Goal: Task Accomplishment & Management: Complete application form

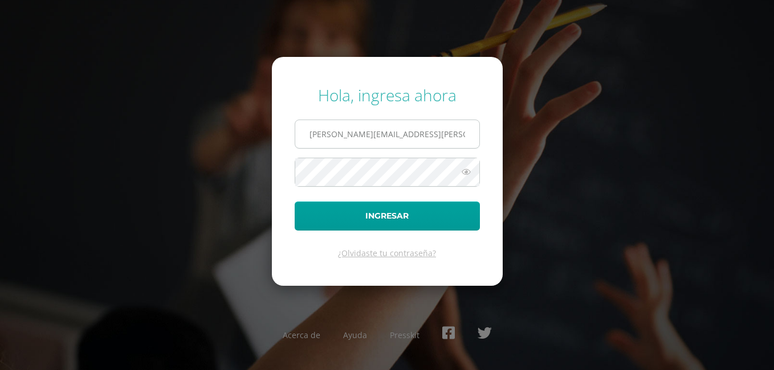
click at [451, 136] on input "angelica.ramirez@liceoguatemala.edu.gt" at bounding box center [387, 134] width 184 height 28
type input "t"
click at [417, 137] on input "brenda.alvarado" at bounding box center [387, 134] width 184 height 28
type input "brenda.alvarado@liceoguatemala.edu.gt"
click at [295, 202] on button "Ingresar" at bounding box center [387, 216] width 185 height 29
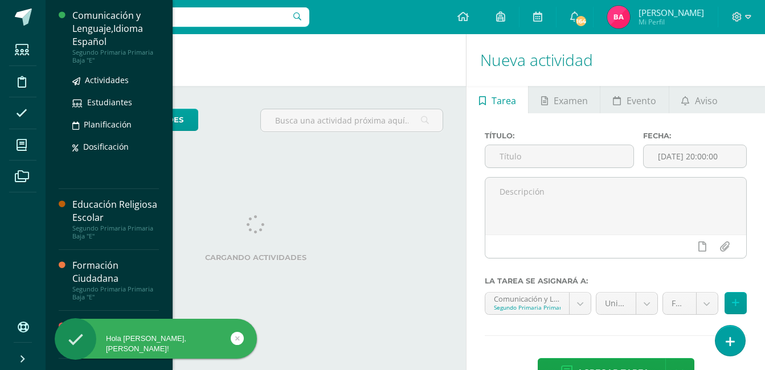
click at [122, 27] on div "Comunicación y Lenguaje,Idioma Español" at bounding box center [115, 28] width 87 height 39
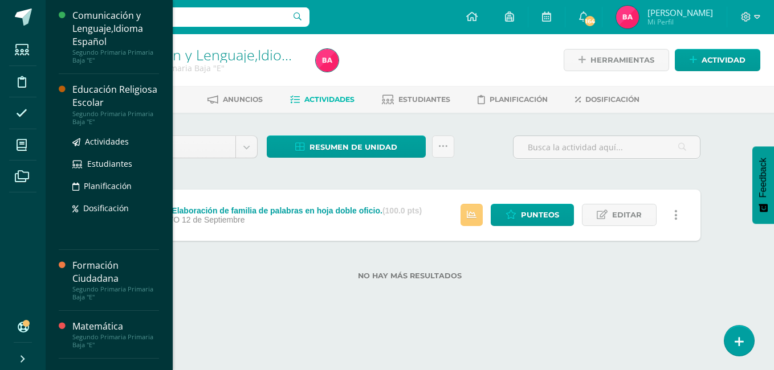
click at [109, 96] on div "Educación Religiosa Escolar" at bounding box center [115, 96] width 87 height 26
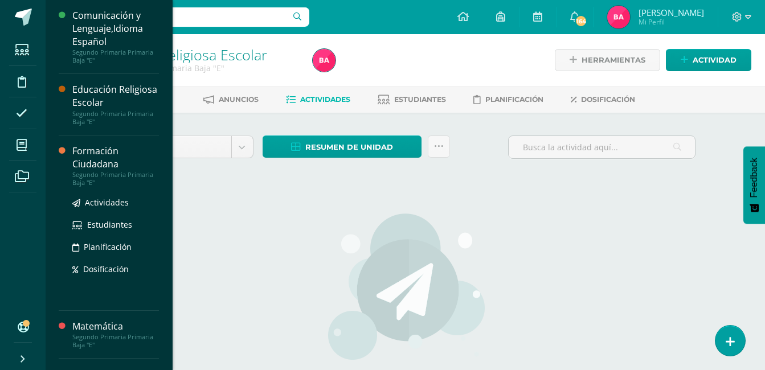
click at [122, 165] on div "Formación Ciudadana" at bounding box center [115, 158] width 87 height 26
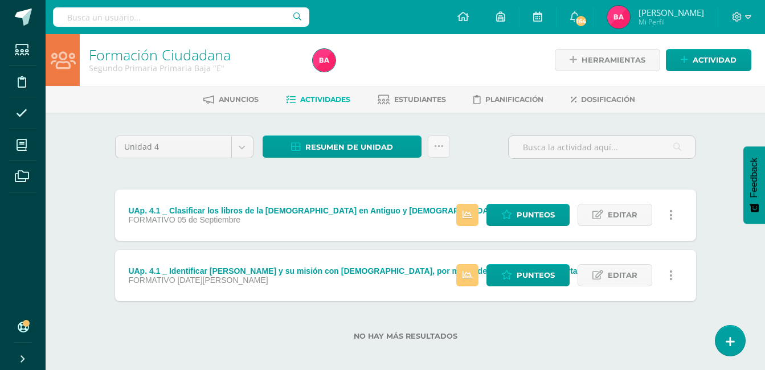
click at [221, 333] on label "No hay más resultados" at bounding box center [405, 336] width 581 height 9
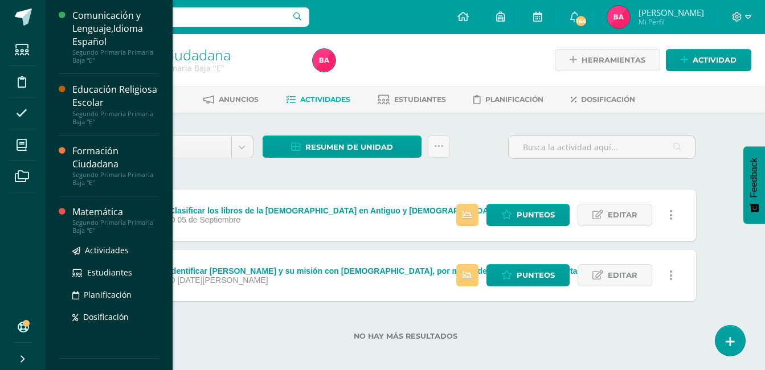
click at [99, 216] on div "Matemática" at bounding box center [115, 212] width 87 height 13
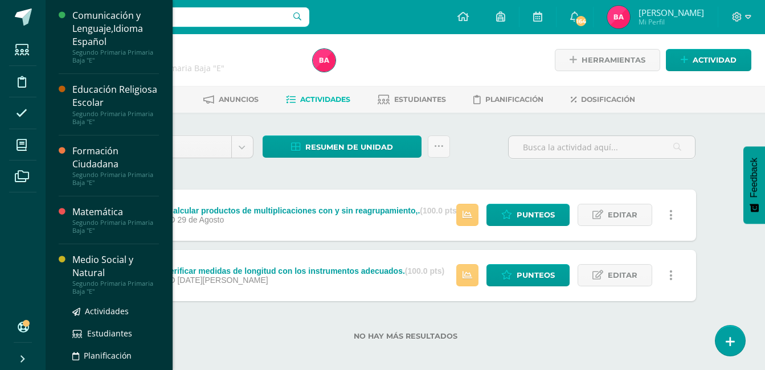
click at [112, 271] on div "Medio Social y Natural" at bounding box center [115, 267] width 87 height 26
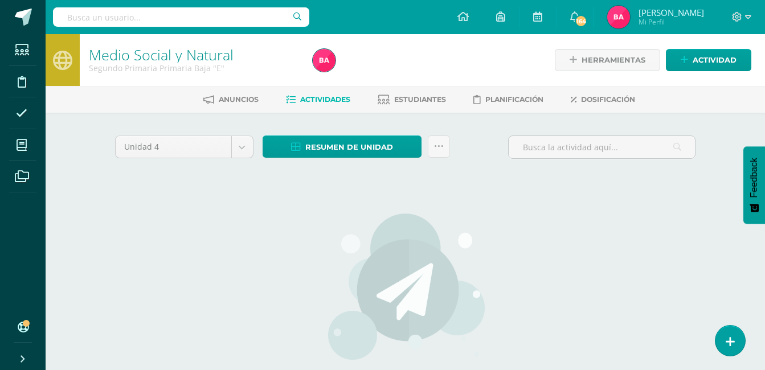
click at [159, 284] on div "Unidad 4 Unidad 1 Unidad 2 Unidad 3 Unidad 4 Resumen de unidad Descargar como H…" at bounding box center [406, 302] width 590 height 332
click at [257, 252] on div "No hay actividades Este curso no tiene ninguna actividad en esta Unidad, puedes…" at bounding box center [406, 329] width 336 height 278
click at [745, 20] on icon at bounding box center [748, 17] width 6 height 10
click at [749, 18] on icon at bounding box center [748, 17] width 6 height 4
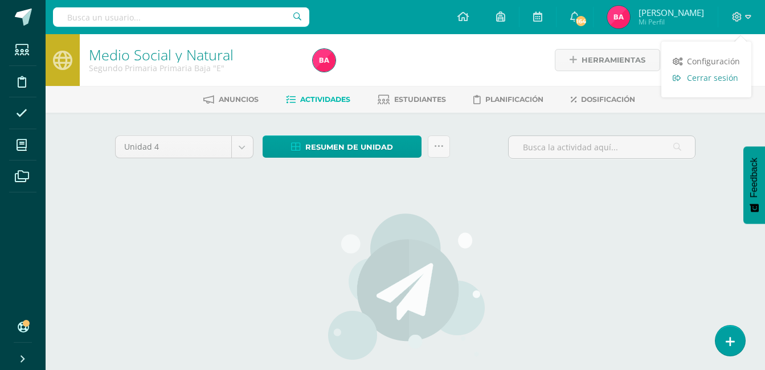
click at [718, 76] on span "Cerrar sesión" at bounding box center [712, 77] width 51 height 11
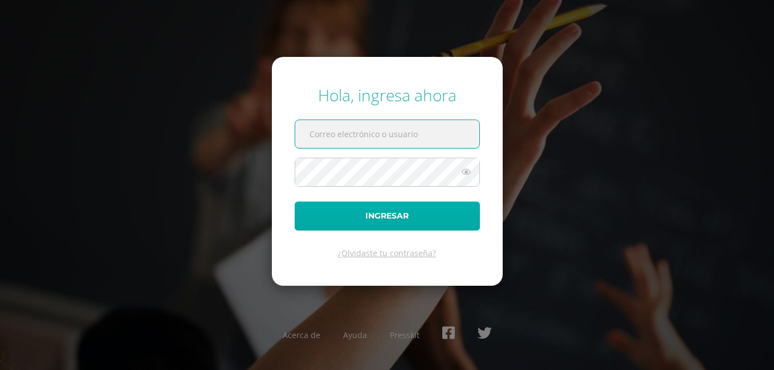
type input "[PERSON_NAME][EMAIL_ADDRESS][PERSON_NAME][DOMAIN_NAME]"
click at [383, 219] on button "Ingresar" at bounding box center [387, 216] width 185 height 29
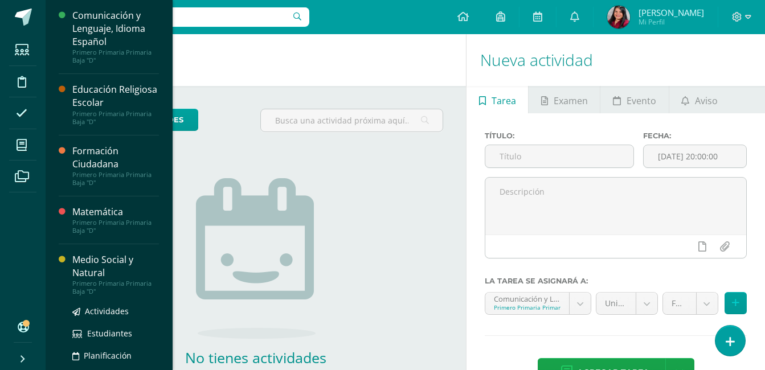
click at [97, 255] on div "Medio Social y Natural" at bounding box center [115, 267] width 87 height 26
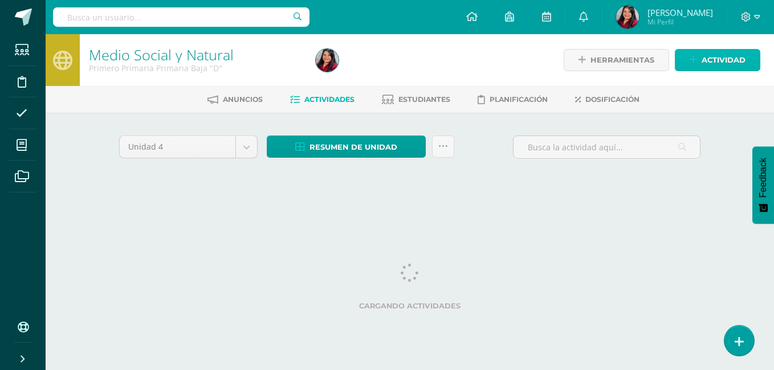
click at [717, 62] on span "Actividad" at bounding box center [723, 60] width 44 height 21
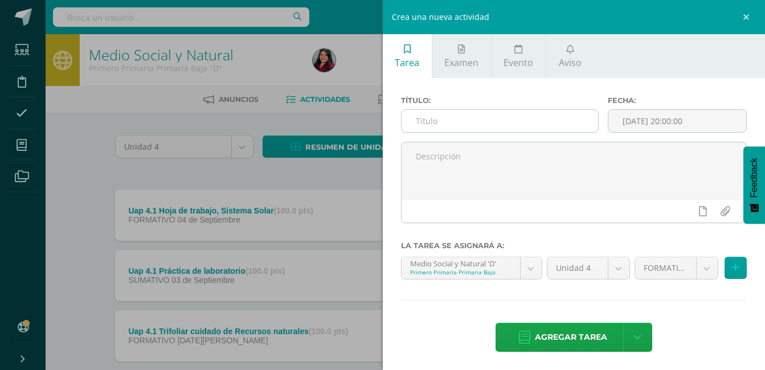
click at [485, 118] on input "text" at bounding box center [500, 121] width 197 height 22
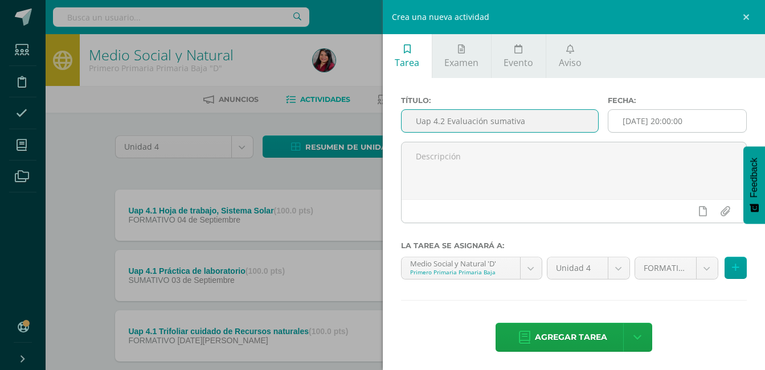
type input "Uap 4.2 Evaluación sumativa"
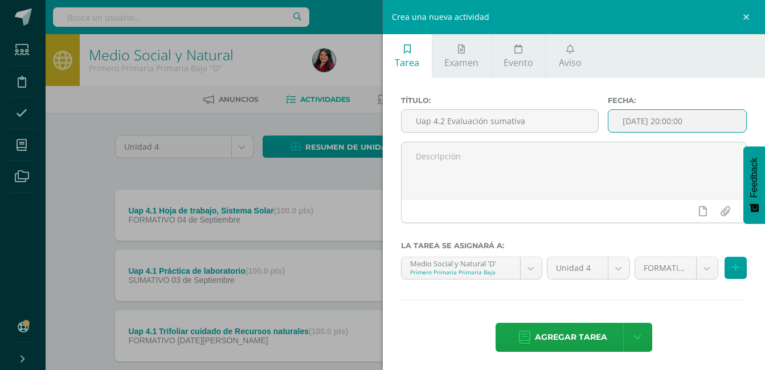
click at [648, 125] on input "[DATE] 20:00:00" at bounding box center [678, 121] width 138 height 22
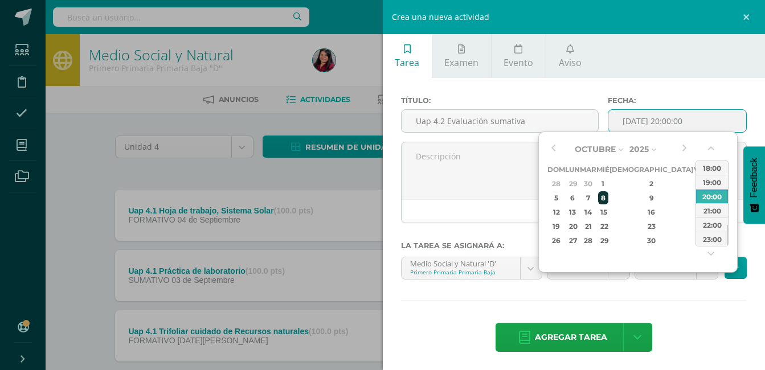
click at [609, 203] on div "8" at bounding box center [603, 197] width 10 height 13
type input "2025-10-08 20:00"
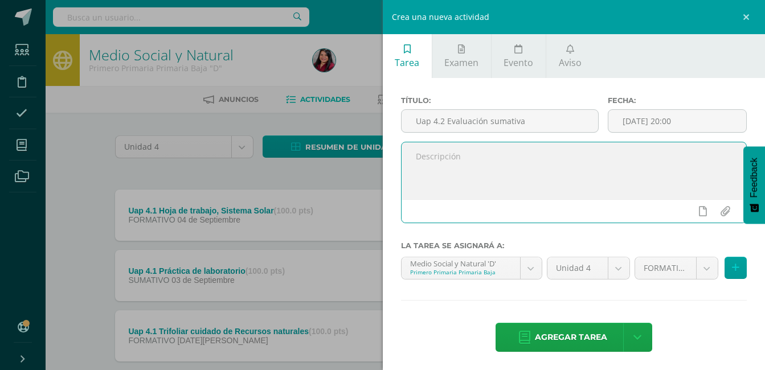
click at [529, 189] on textarea at bounding box center [574, 170] width 345 height 57
click at [708, 274] on body "Estudiantes Disciplina Asistencia Mis cursos Archivos Soporte Ayuda Reportar un…" at bounding box center [382, 219] width 765 height 438
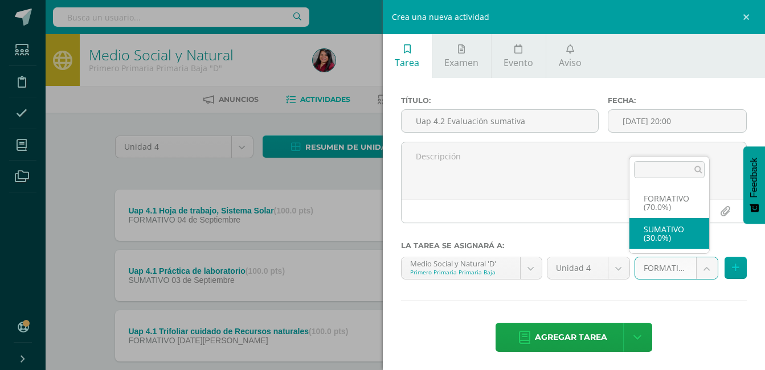
select select "205881"
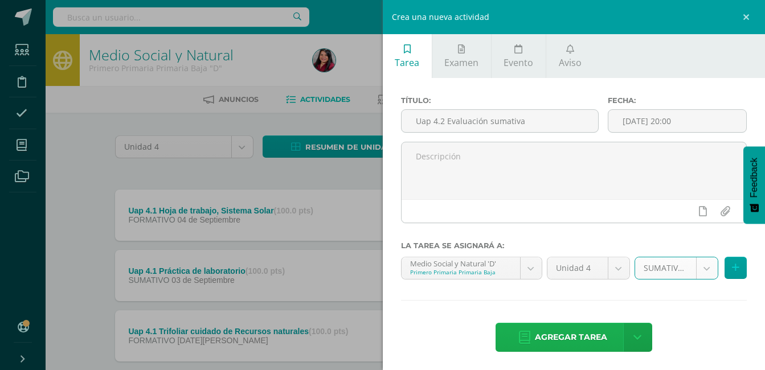
click at [553, 337] on span "Agregar tarea" at bounding box center [571, 338] width 72 height 28
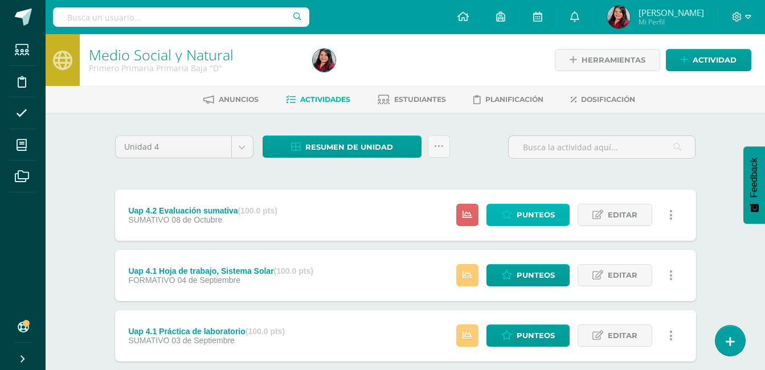
click at [531, 209] on span "Punteos" at bounding box center [536, 215] width 38 height 21
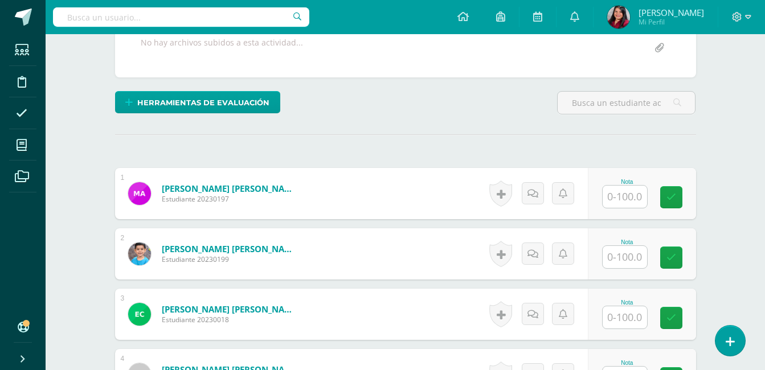
scroll to position [229, 0]
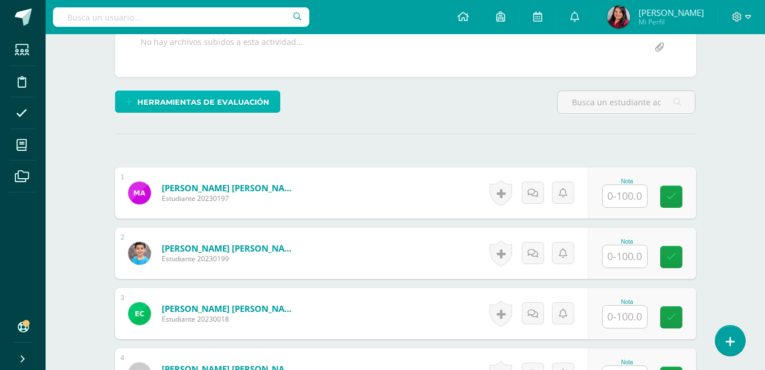
click at [166, 105] on span "Herramientas de evaluación" at bounding box center [203, 102] width 132 height 21
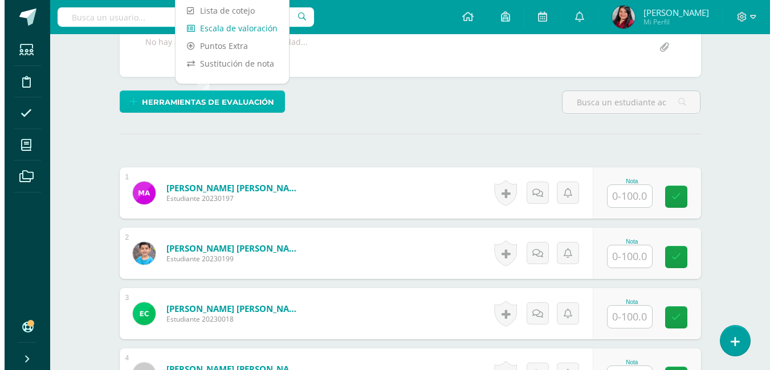
scroll to position [229, 0]
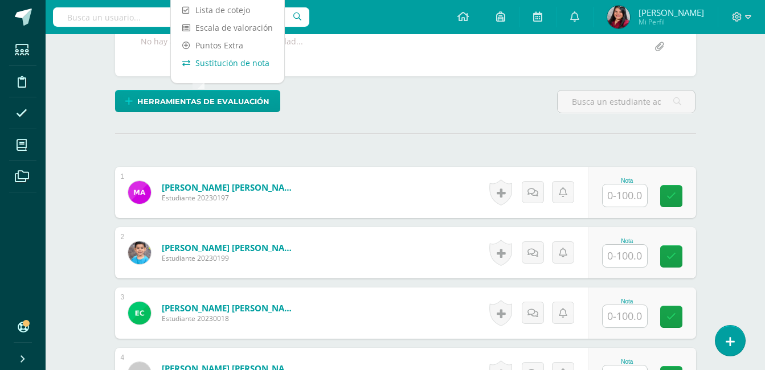
click at [223, 63] on link "Sustitución de nota" at bounding box center [227, 63] width 113 height 18
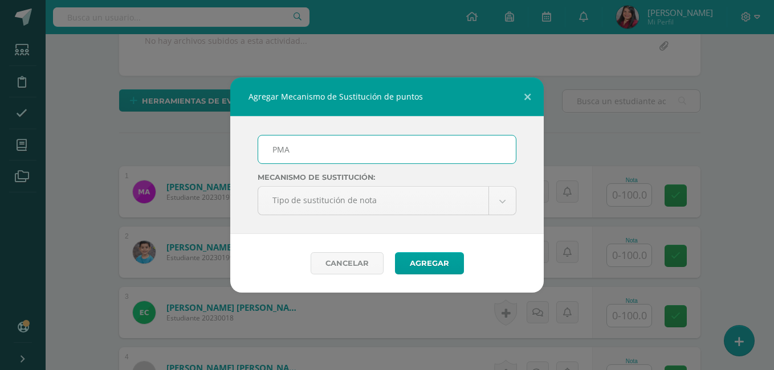
scroll to position [230, 0]
type input "PMA 4.2"
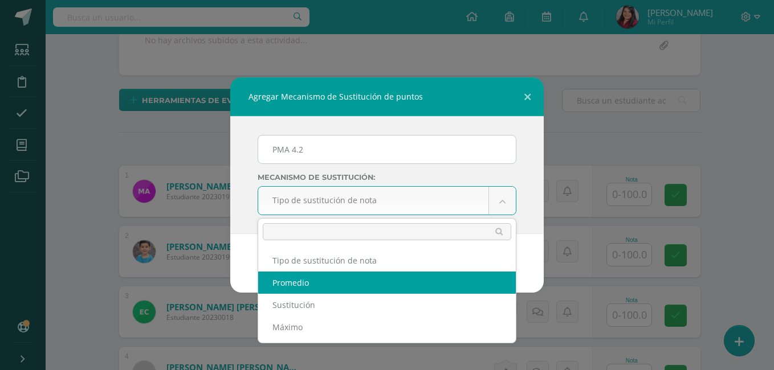
select select "average"
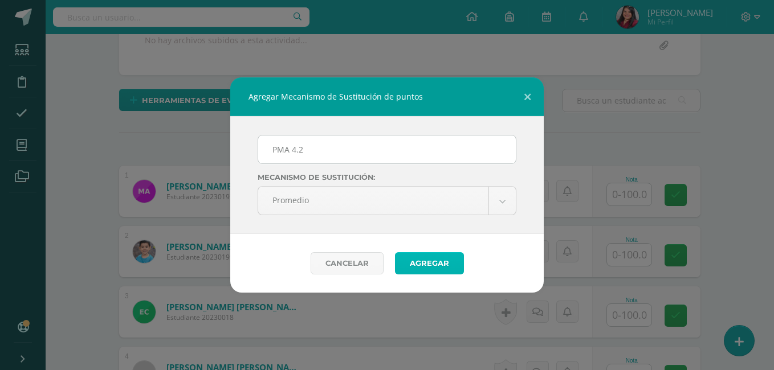
click at [434, 267] on button "Agregar" at bounding box center [429, 263] width 69 height 22
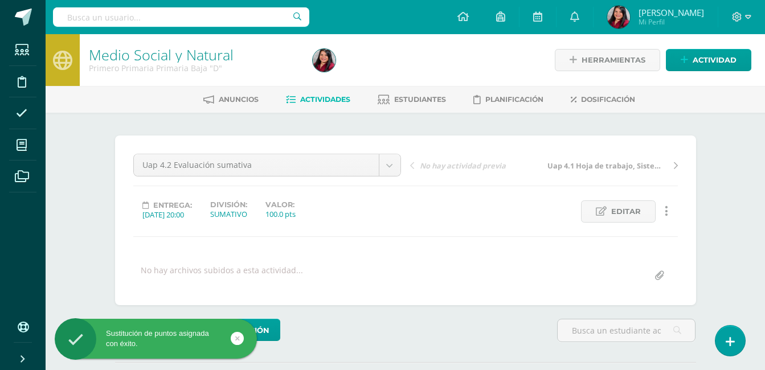
click at [726, 198] on div "Medio Social y Natural Primero Primaria Primaria Baja "D" Herramientas Detalle …" at bounding box center [406, 265] width 720 height 463
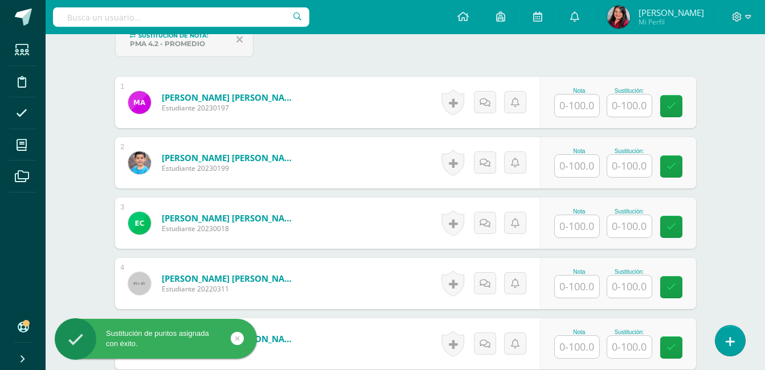
scroll to position [365, 0]
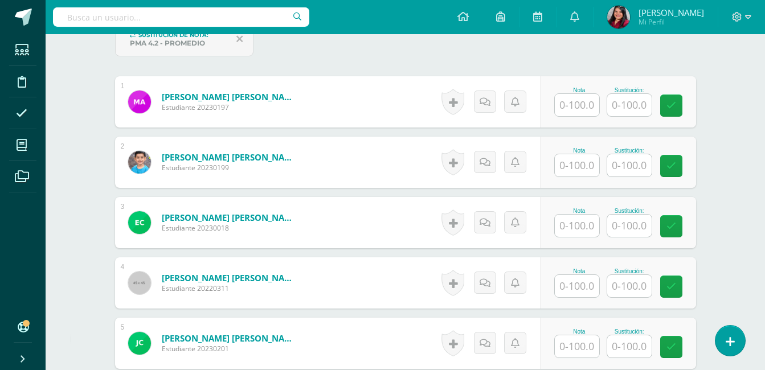
click at [578, 111] on input "text" at bounding box center [577, 105] width 44 height 22
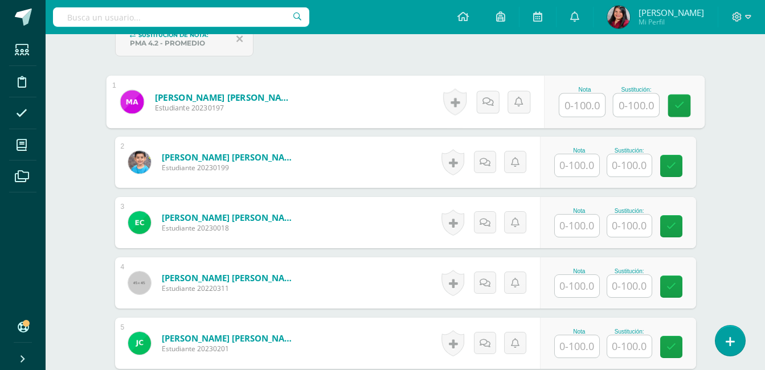
scroll to position [366, 0]
type input "100"
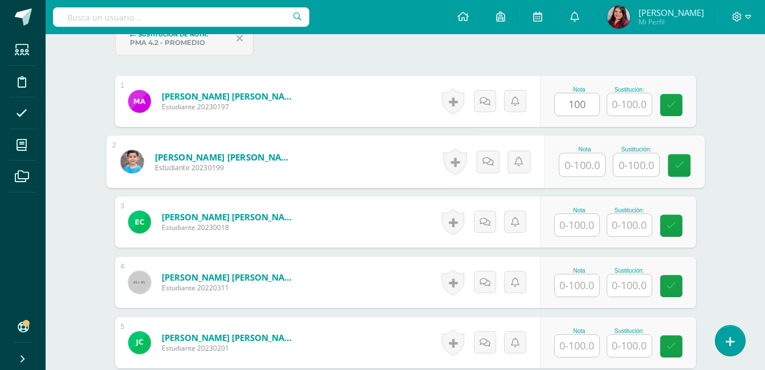
click at [574, 168] on input "text" at bounding box center [583, 165] width 46 height 23
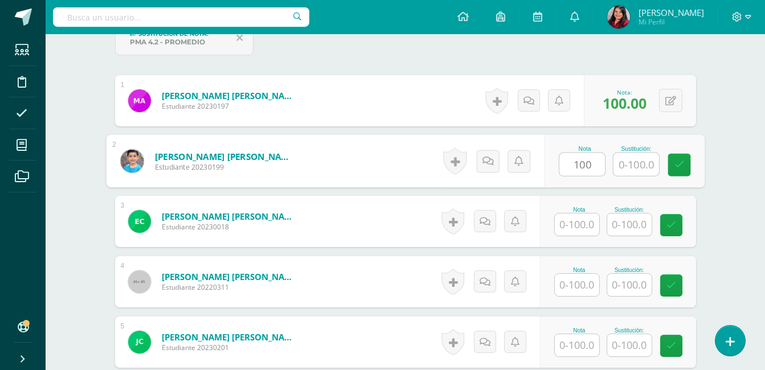
scroll to position [367, 0]
type input "100"
click at [581, 226] on input "text" at bounding box center [577, 224] width 44 height 22
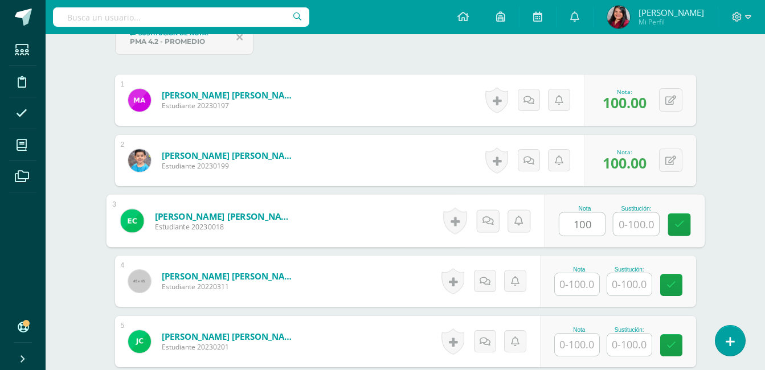
type input "100"
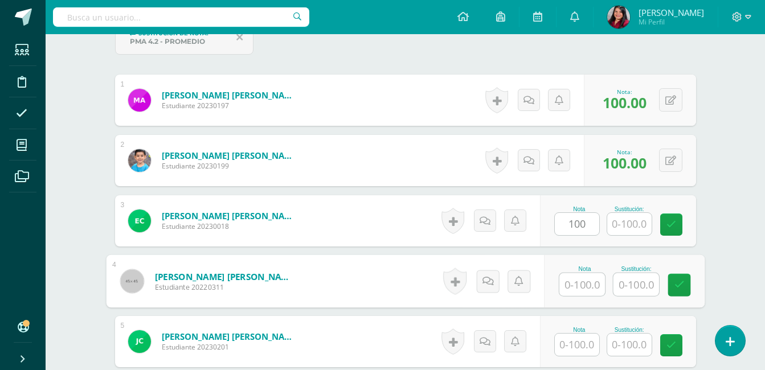
click at [594, 289] on input "text" at bounding box center [583, 285] width 46 height 23
type input "75"
click at [635, 288] on input "text" at bounding box center [636, 285] width 46 height 23
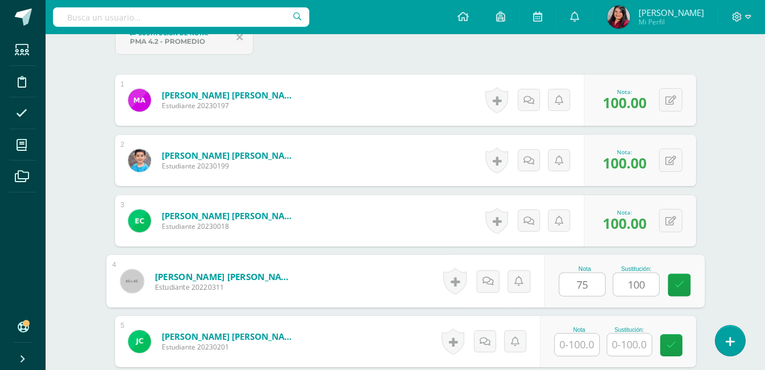
type input "100"
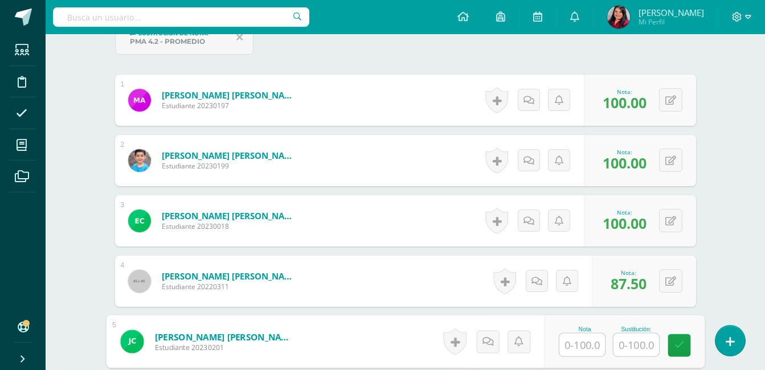
click at [582, 341] on input "text" at bounding box center [583, 345] width 46 height 23
type input "80"
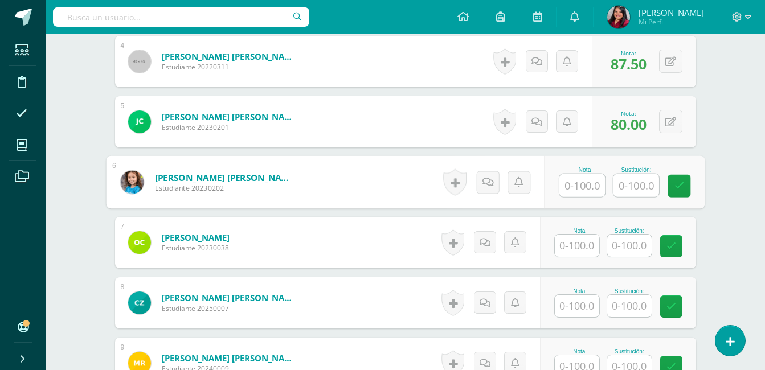
click at [583, 180] on input "text" at bounding box center [583, 185] width 46 height 23
type input "100"
click at [576, 247] on input "text" at bounding box center [577, 246] width 44 height 22
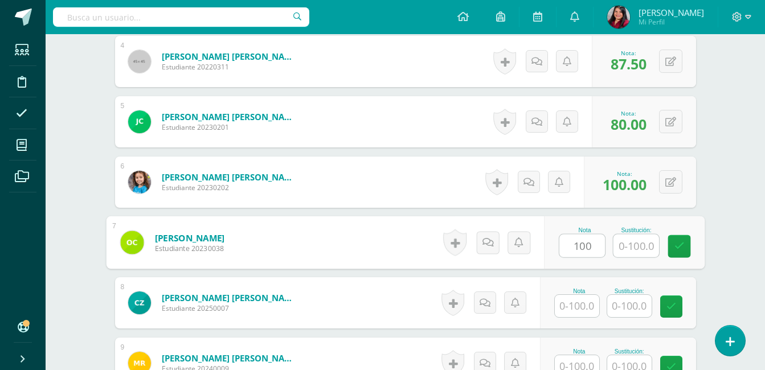
type input "100"
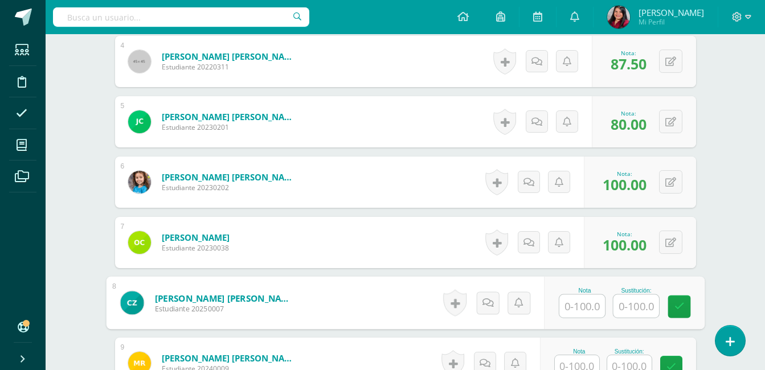
click at [586, 319] on div "Nota Sustitución:" at bounding box center [624, 303] width 161 height 53
click at [586, 311] on input "text" at bounding box center [577, 306] width 44 height 22
type input "60"
click at [627, 314] on input "text" at bounding box center [636, 306] width 46 height 23
type input "100"
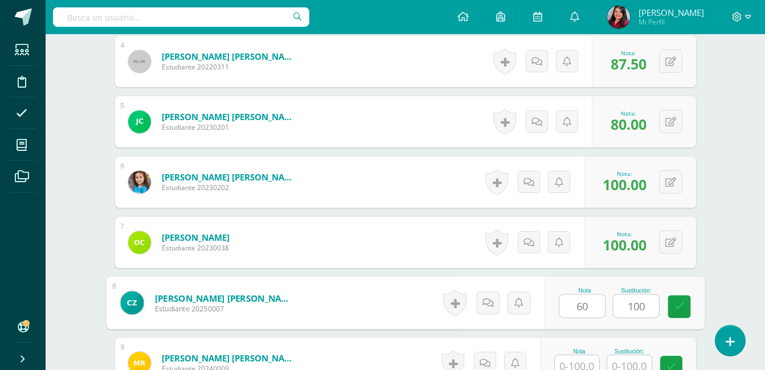
scroll to position [594, 0]
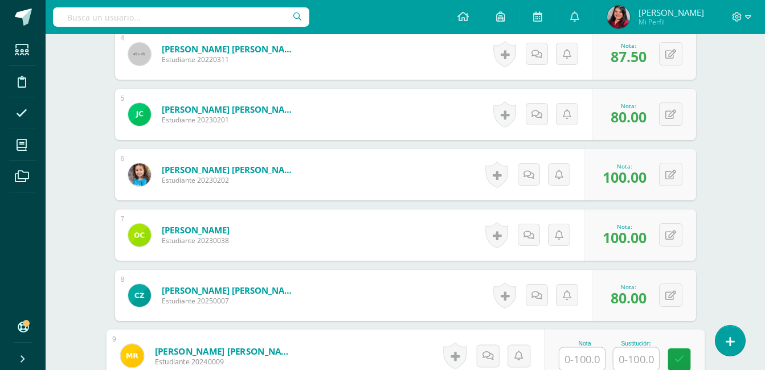
click at [588, 362] on input "text" at bounding box center [583, 359] width 46 height 23
type input "95"
click at [635, 359] on input "text" at bounding box center [636, 359] width 46 height 23
type input "100"
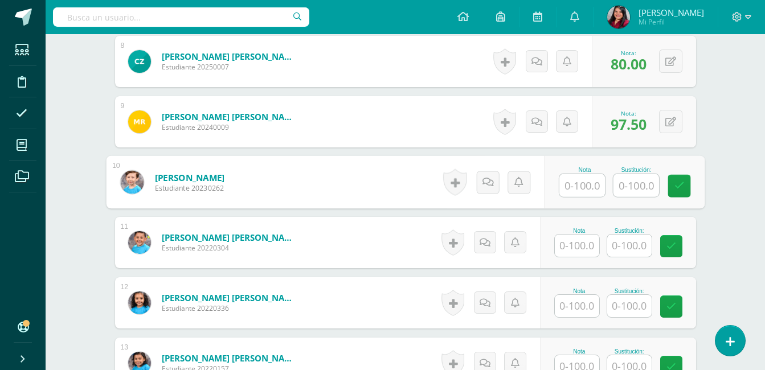
click at [584, 189] on input "text" at bounding box center [583, 185] width 46 height 23
type input "95"
click at [619, 185] on input "text" at bounding box center [636, 185] width 46 height 23
drag, startPoint x: 619, startPoint y: 185, endPoint x: 625, endPoint y: 188, distance: 6.6
click at [625, 188] on input "text" at bounding box center [636, 185] width 46 height 23
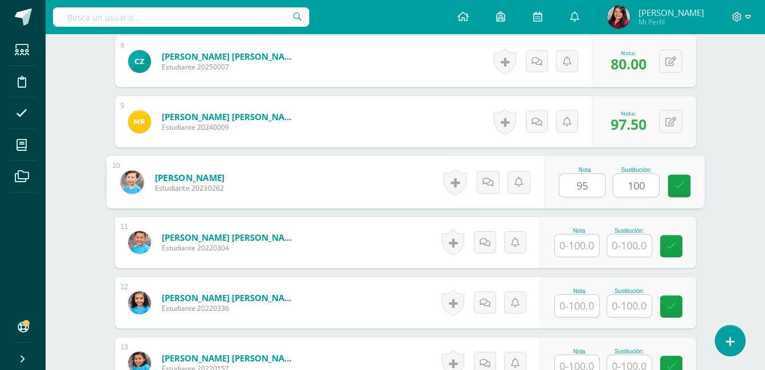
type input "100"
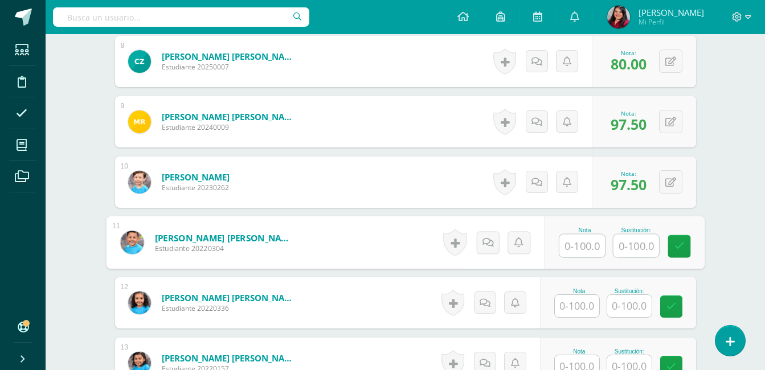
click at [585, 242] on input "text" at bounding box center [583, 246] width 46 height 23
type input "100"
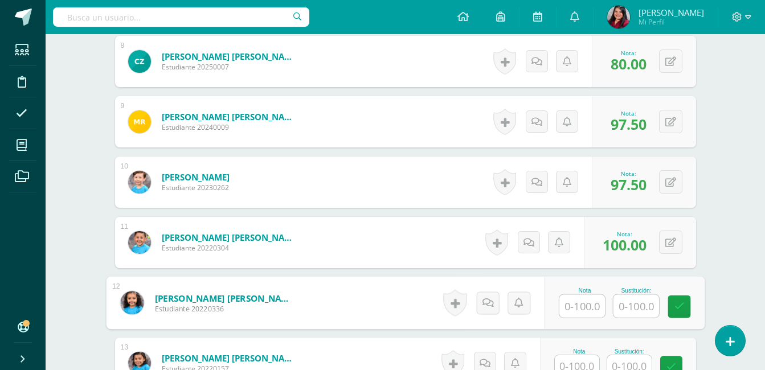
click at [593, 302] on input "text" at bounding box center [583, 306] width 46 height 23
type input "65"
click at [621, 308] on input "text" at bounding box center [636, 306] width 46 height 23
click at [588, 366] on input "text" at bounding box center [577, 367] width 44 height 22
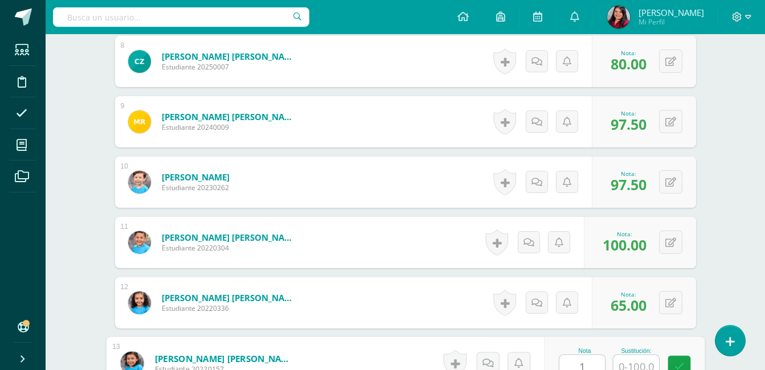
scroll to position [832, 0]
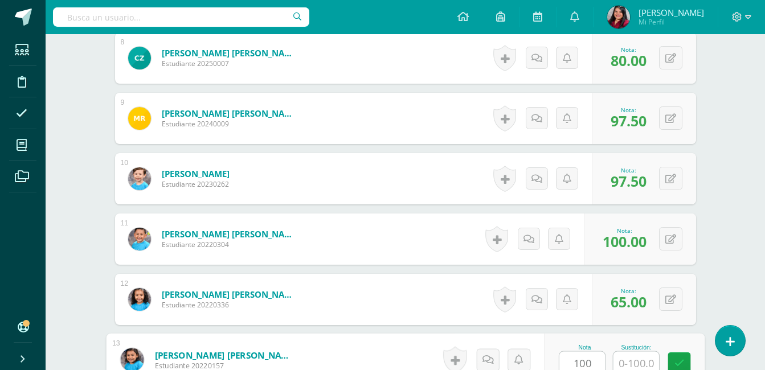
type input "100"
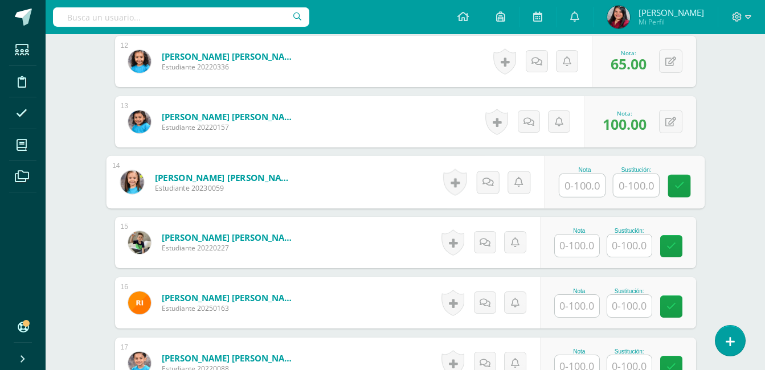
click at [577, 193] on input "text" at bounding box center [583, 185] width 46 height 23
type input "100"
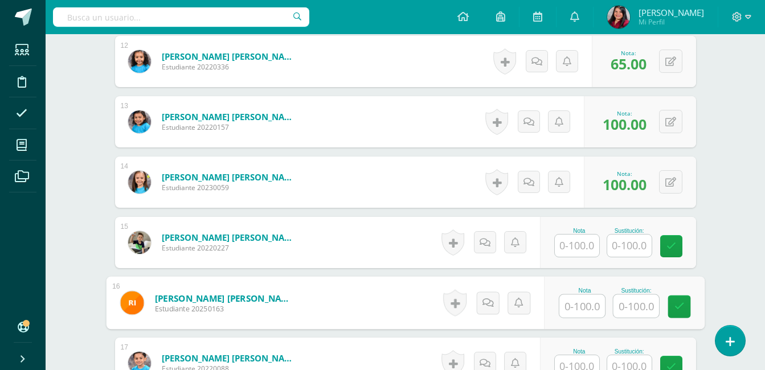
click at [584, 303] on input "text" at bounding box center [583, 306] width 46 height 23
type input "100"
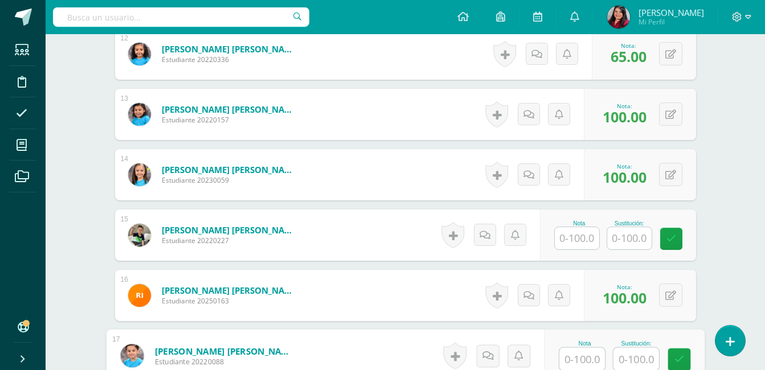
click at [587, 362] on input "text" at bounding box center [583, 359] width 46 height 23
type input "80"
click at [633, 360] on input "text" at bounding box center [636, 359] width 46 height 23
type input "100"
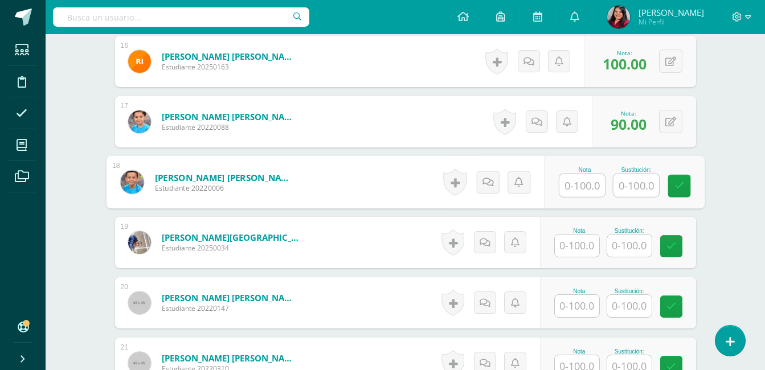
click at [585, 190] on input "text" at bounding box center [583, 185] width 46 height 23
